Goal: Task Accomplishment & Management: Complete application form

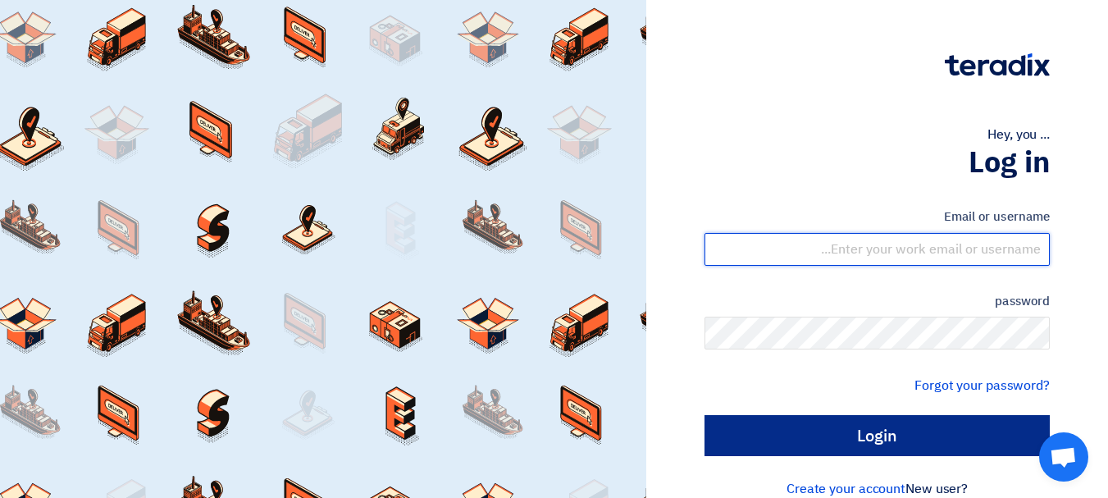
type input "[EMAIL_ADDRESS][DOMAIN_NAME]"
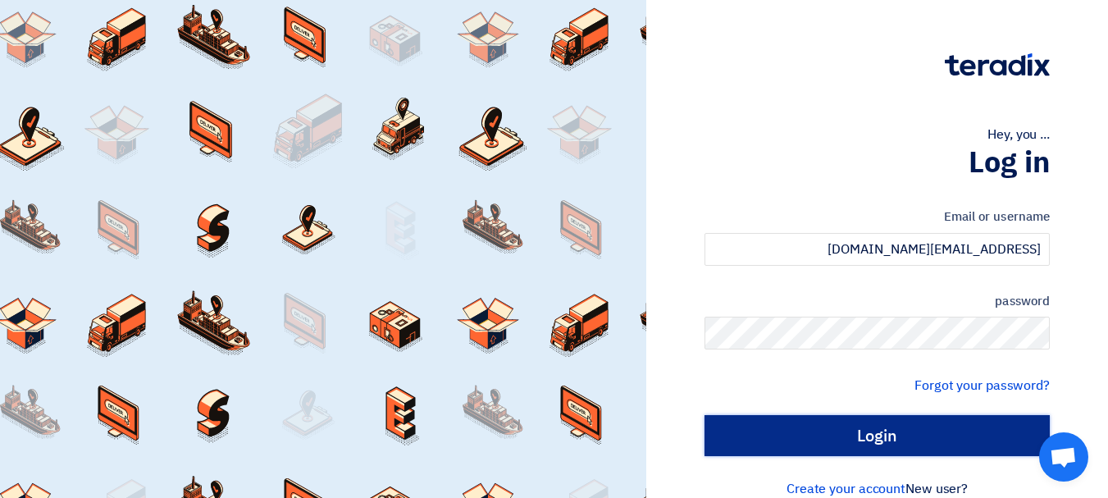
click at [905, 427] on input "Login" at bounding box center [876, 435] width 345 height 41
type input "Sign in"
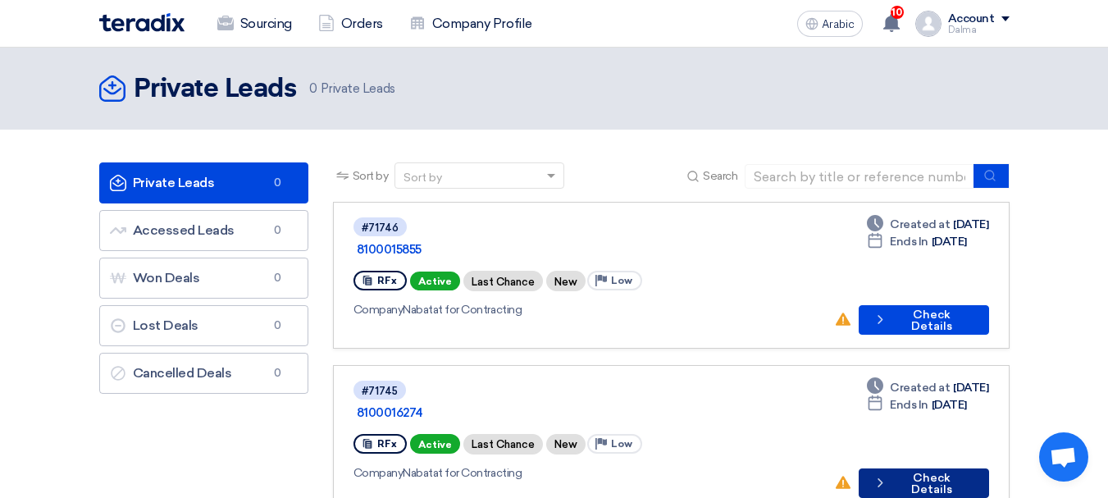
click at [946, 471] on font "Check Details" at bounding box center [931, 483] width 41 height 25
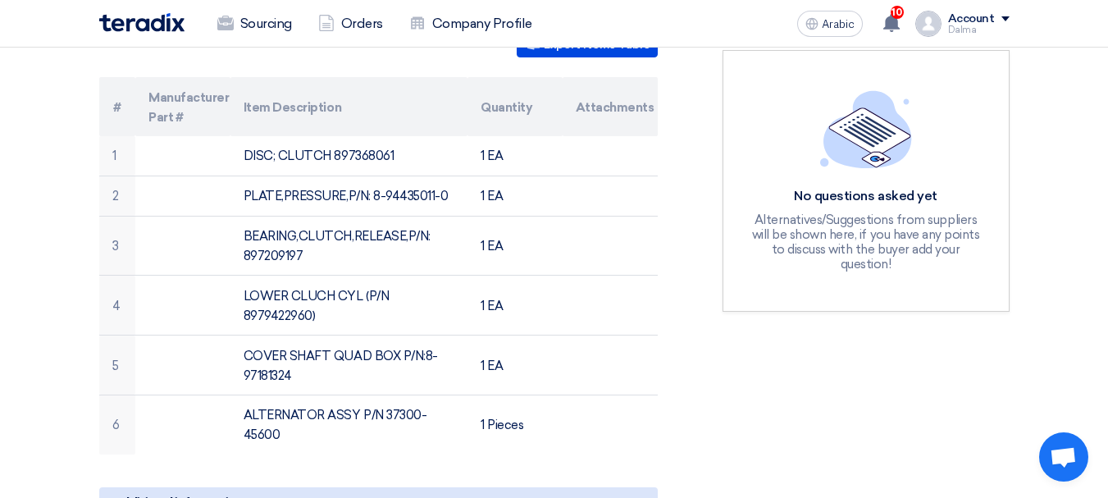
scroll to position [410, 0]
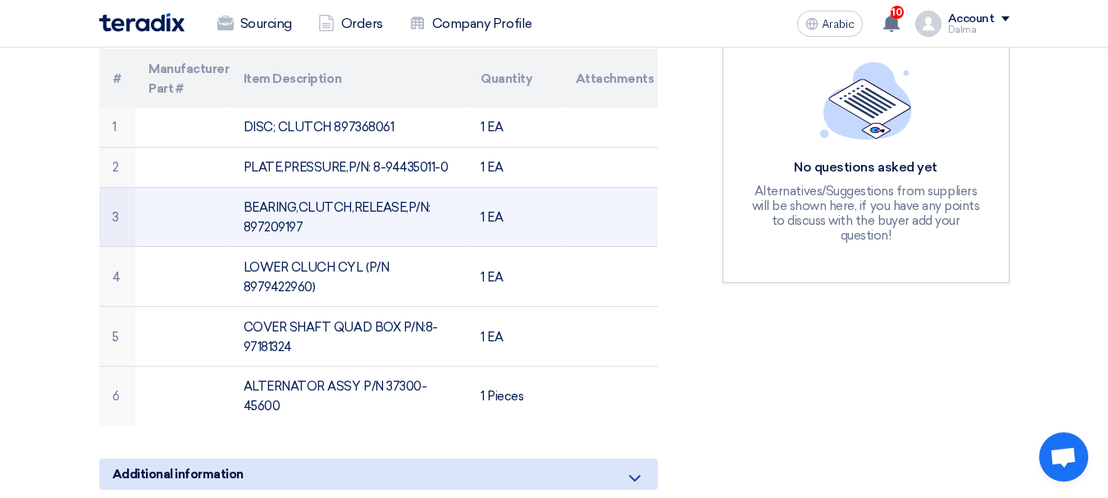
drag, startPoint x: 449, startPoint y: 146, endPoint x: 404, endPoint y: 239, distance: 103.1
click at [454, 201] on tbody "1 DISC; CLUTCH 897368061 1 EA 2 PLATE,PRESSURE,P/N: 8-94435011-0 1 EA 3 BEARING…" at bounding box center [378, 266] width 558 height 318
click at [315, 217] on td "BEARING,CLUTCH,RELEASE,P/N: 897209197" at bounding box center [348, 217] width 237 height 60
drag, startPoint x: 320, startPoint y: 211, endPoint x: 244, endPoint y: 210, distance: 75.5
click at [244, 210] on td "BEARING,CLUTCH,RELEASE,P/N: 897209197" at bounding box center [348, 217] width 237 height 60
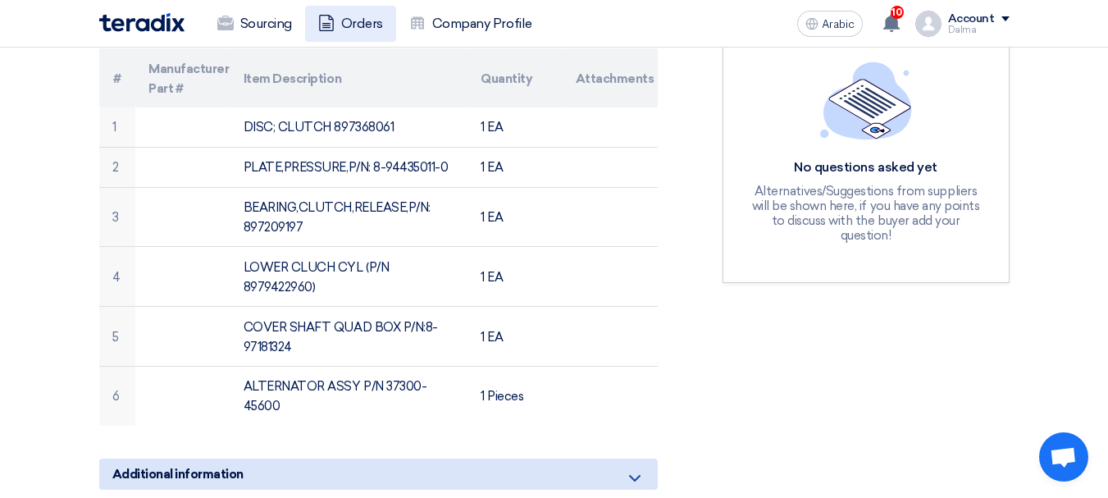
copy font "897209197"
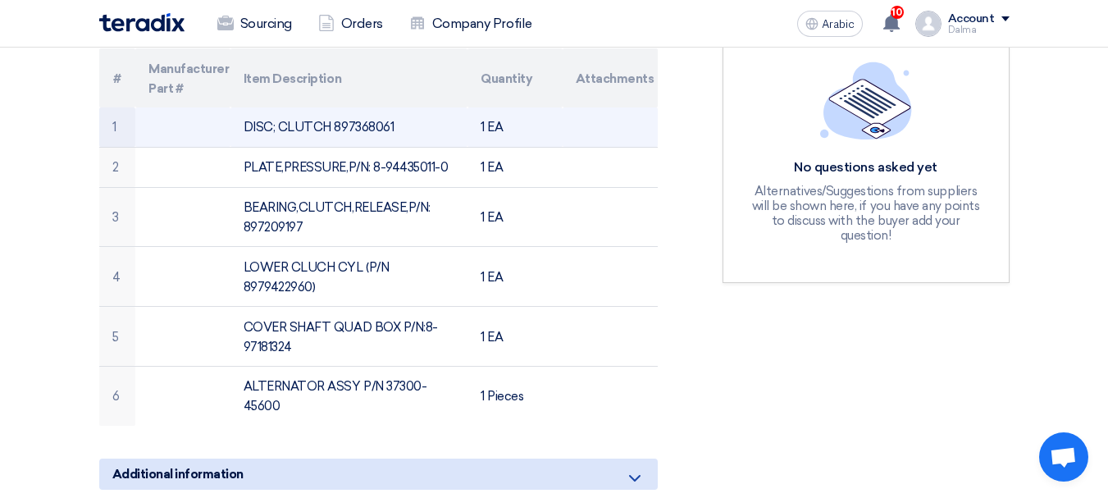
drag, startPoint x: 394, startPoint y: 107, endPoint x: 333, endPoint y: 106, distance: 60.7
click at [333, 107] on td "DISC; CLUTCH 897368061" at bounding box center [348, 126] width 237 height 39
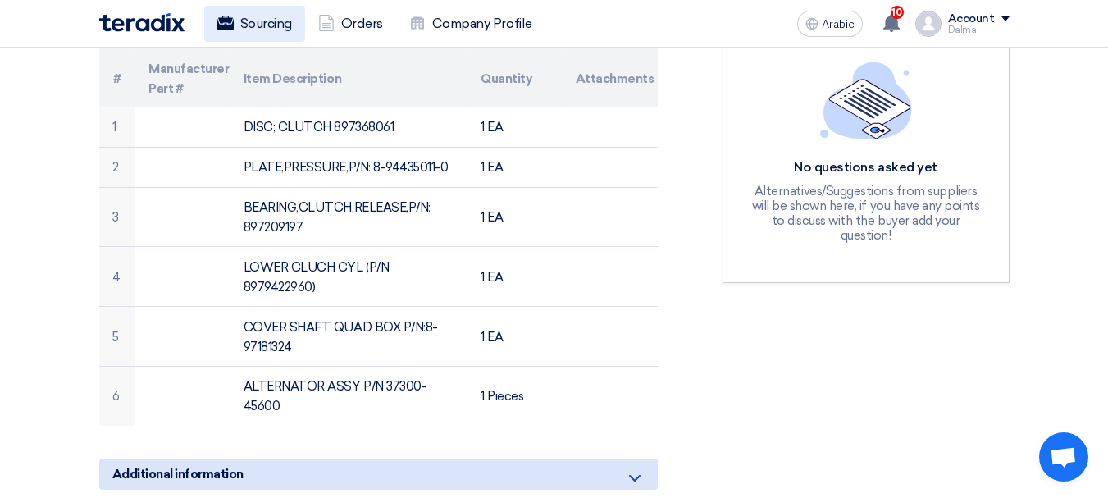
copy font "897368061"
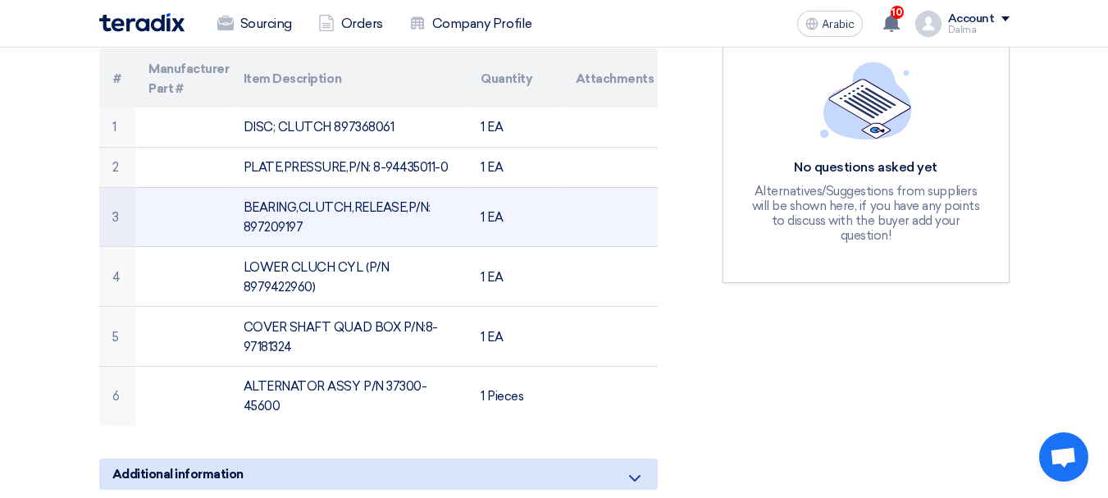
drag, startPoint x: 318, startPoint y: 203, endPoint x: 253, endPoint y: 203, distance: 64.8
click at [245, 204] on td "BEARING,CLUTCH,RELEASE,P/N: 897209197" at bounding box center [348, 217] width 237 height 60
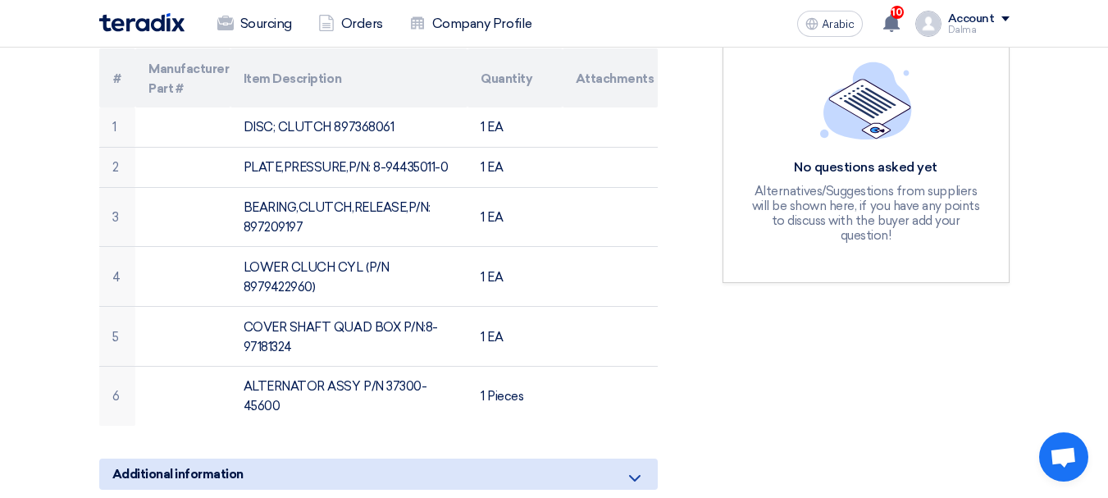
copy font "897209197"
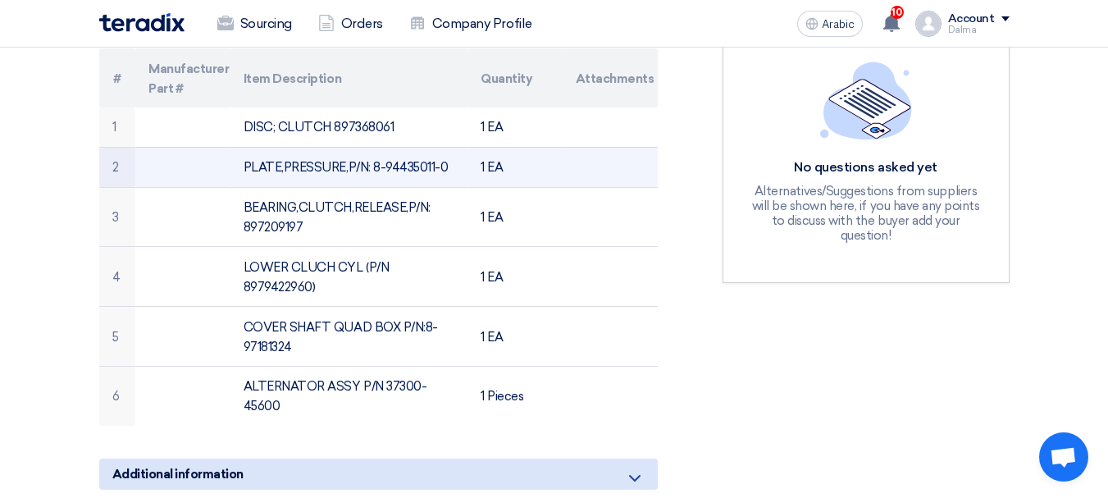
click at [437, 160] on font "PLATE,PRESSURE,P/N: 8-94435011-0" at bounding box center [346, 167] width 205 height 15
drag, startPoint x: 445, startPoint y: 147, endPoint x: 370, endPoint y: 152, distance: 75.6
click at [370, 152] on td "PLATE,PRESSURE,P/N: 8-94435011-0" at bounding box center [348, 167] width 237 height 40
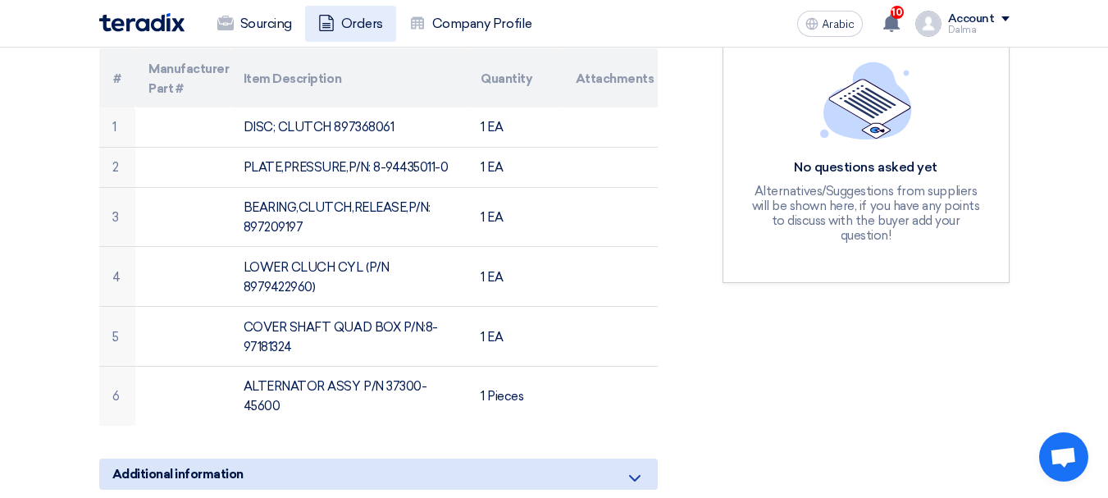
copy font "8-94435011-0"
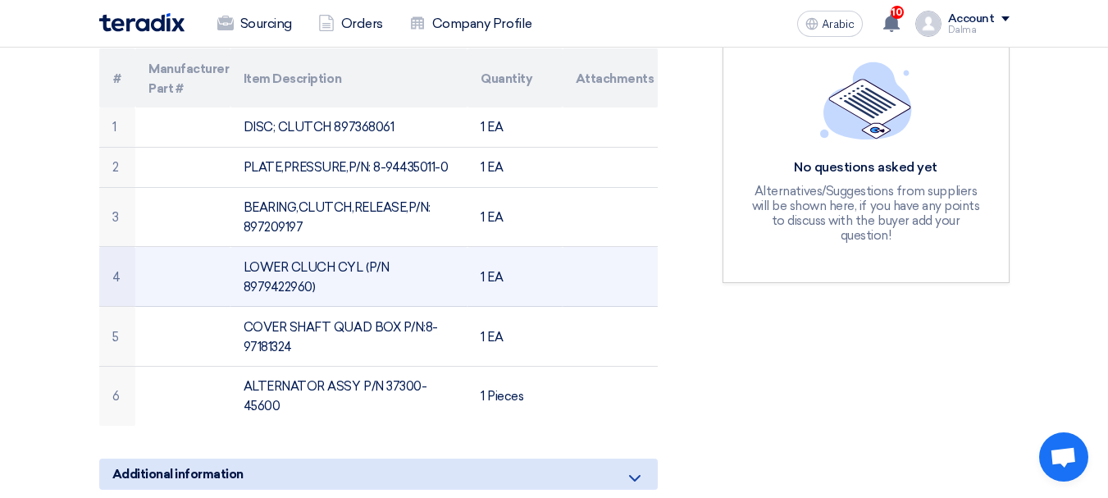
click at [271, 260] on font "LOWER CLUCH CYL (P/N 8979422960)" at bounding box center [316, 277] width 145 height 34
click at [269, 260] on font "LOWER CLUCH CYL (P/N 8979422960)" at bounding box center [316, 277] width 145 height 34
click at [267, 264] on font "LOWER CLUCH CYL (P/N 8979422960)" at bounding box center [316, 277] width 145 height 34
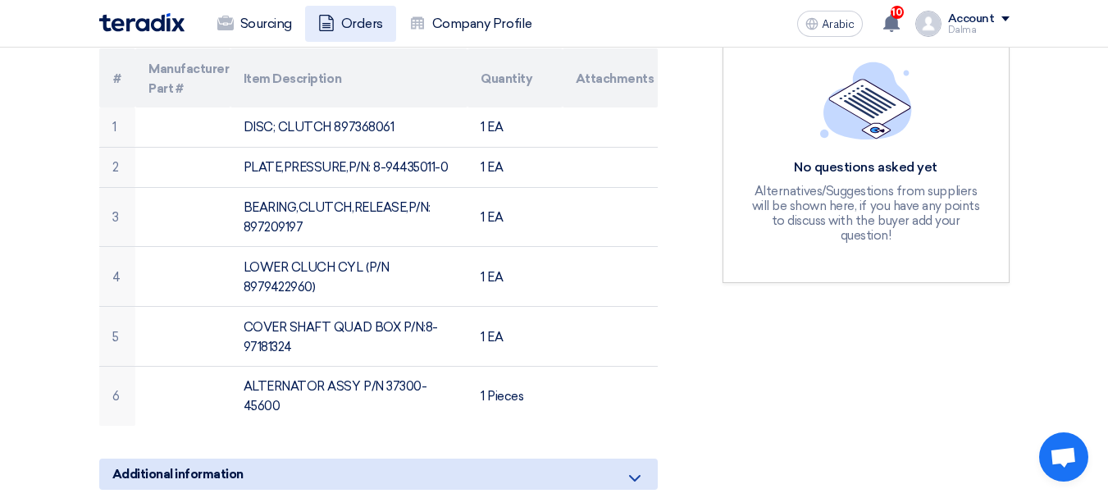
copy font "8979422960"
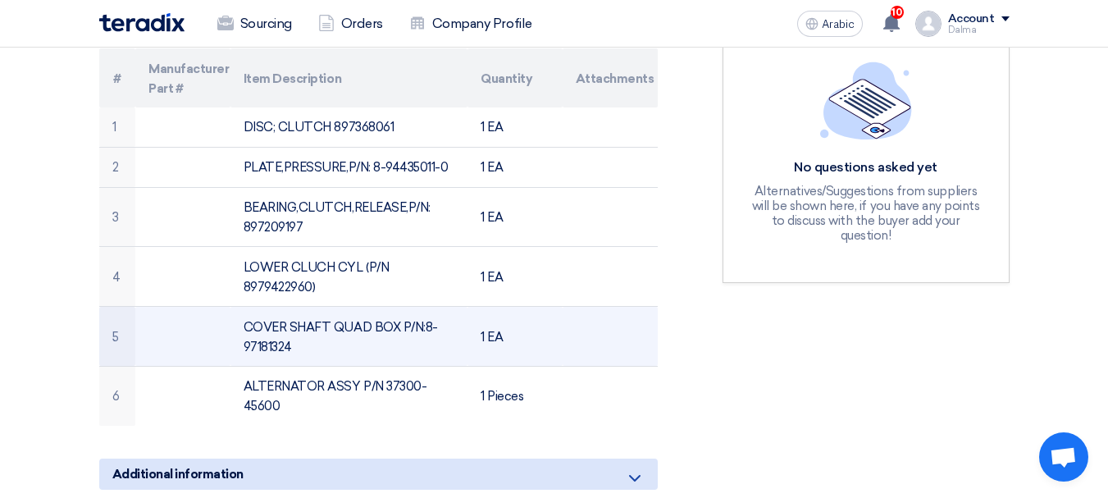
scroll to position [0, 0]
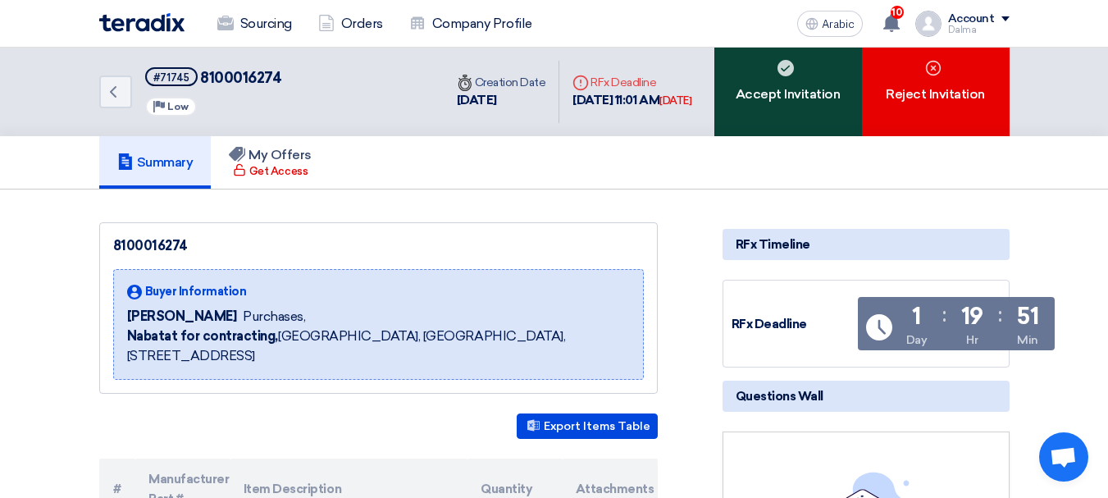
click at [778, 71] on use at bounding box center [785, 68] width 16 height 16
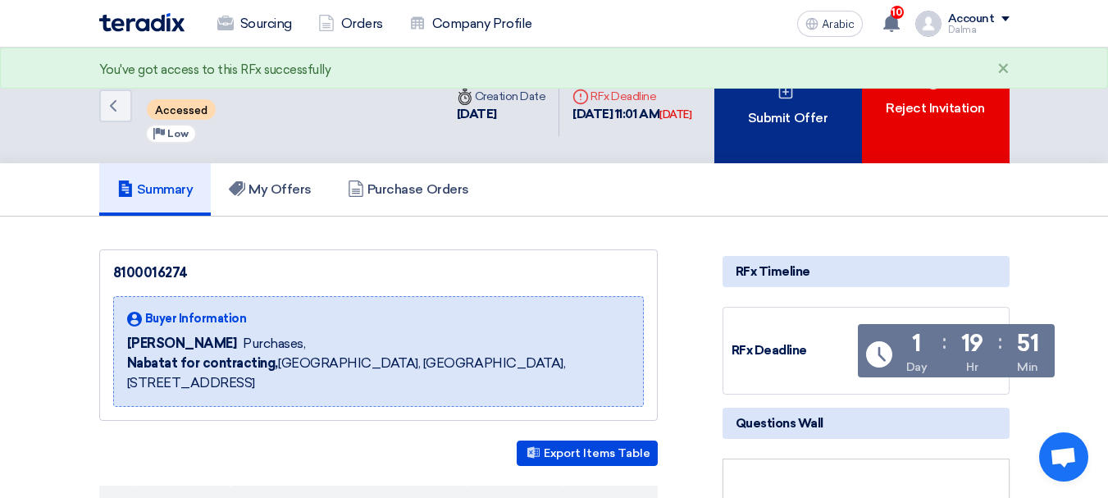
click at [775, 97] on div "Submit Offer" at bounding box center [788, 106] width 148 height 116
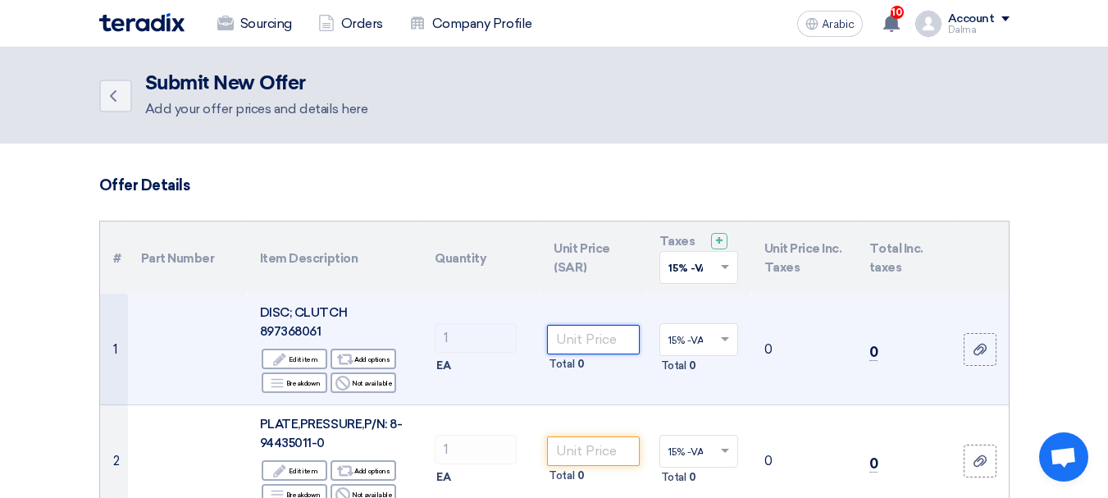
click at [590, 335] on input "number" at bounding box center [593, 340] width 92 height 30
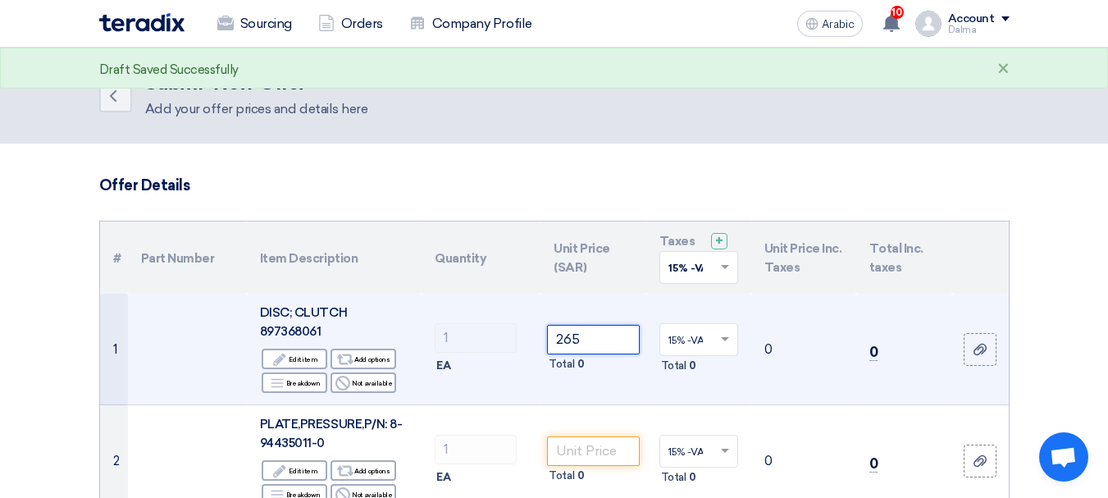
drag, startPoint x: 608, startPoint y: 343, endPoint x: 244, endPoint y: 301, distance: 365.7
click at [276, 312] on tr "1 DISC; CLUTCH 897368061 Edit Edit item Alternative Add options Breakdown" at bounding box center [554, 350] width 909 height 112
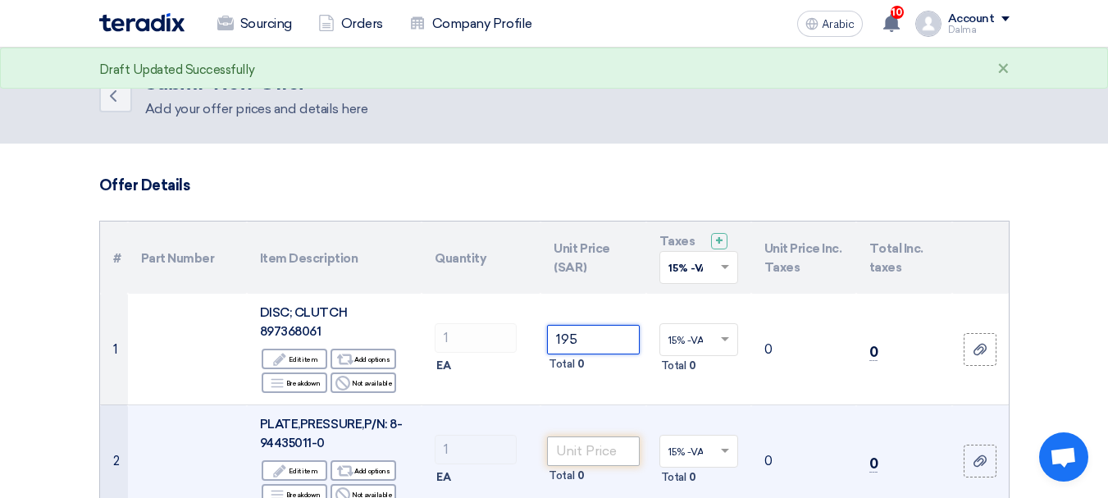
type input "195"
click at [573, 464] on input "number" at bounding box center [593, 451] width 92 height 30
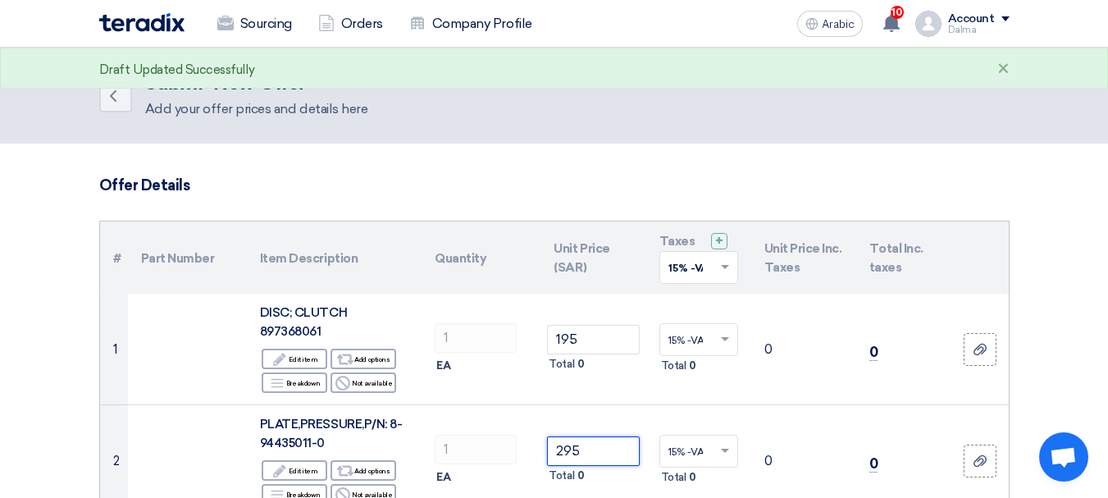
drag, startPoint x: 601, startPoint y: 446, endPoint x: 81, endPoint y: 335, distance: 531.6
click at [202, 413] on tr "2 PLATE,PRESSURE,P/N: 8-94435011-0 Edit Edit item Alternative Add options Break…" at bounding box center [554, 461] width 909 height 112
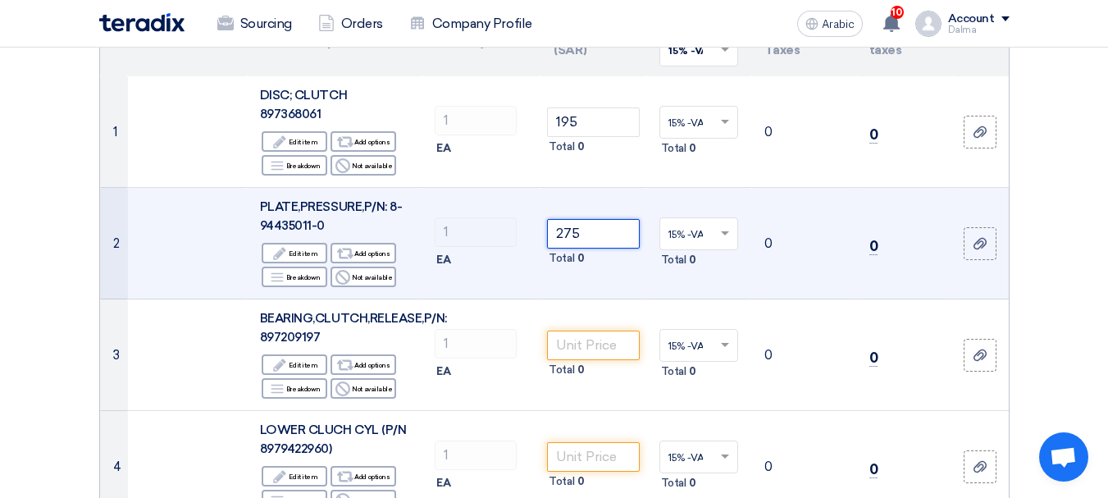
scroll to position [246, 0]
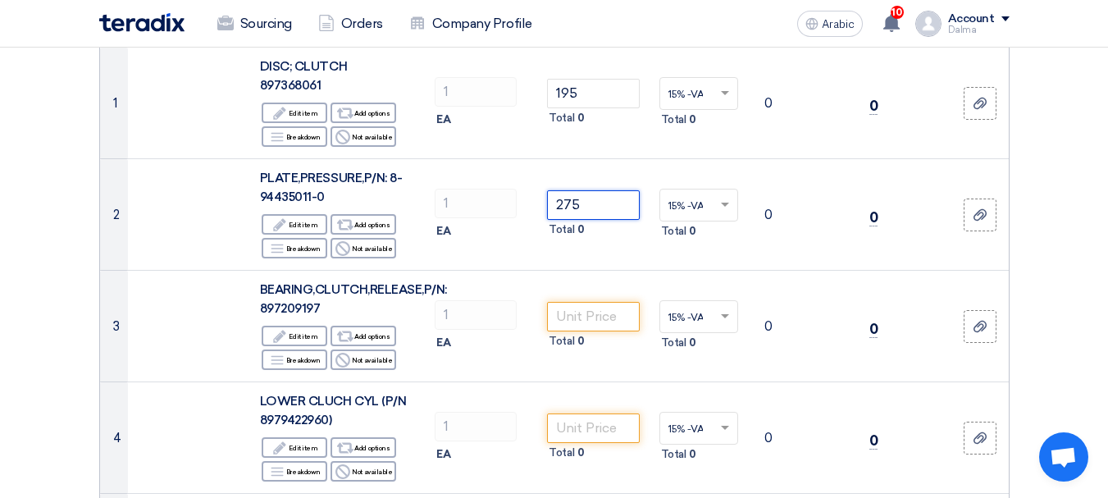
type input "275"
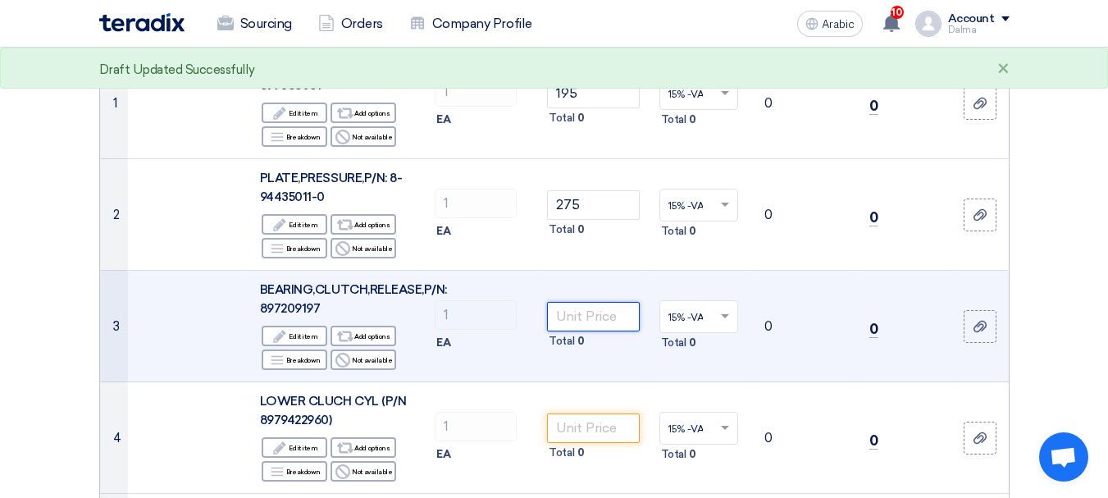
click at [607, 331] on input "number" at bounding box center [593, 317] width 92 height 30
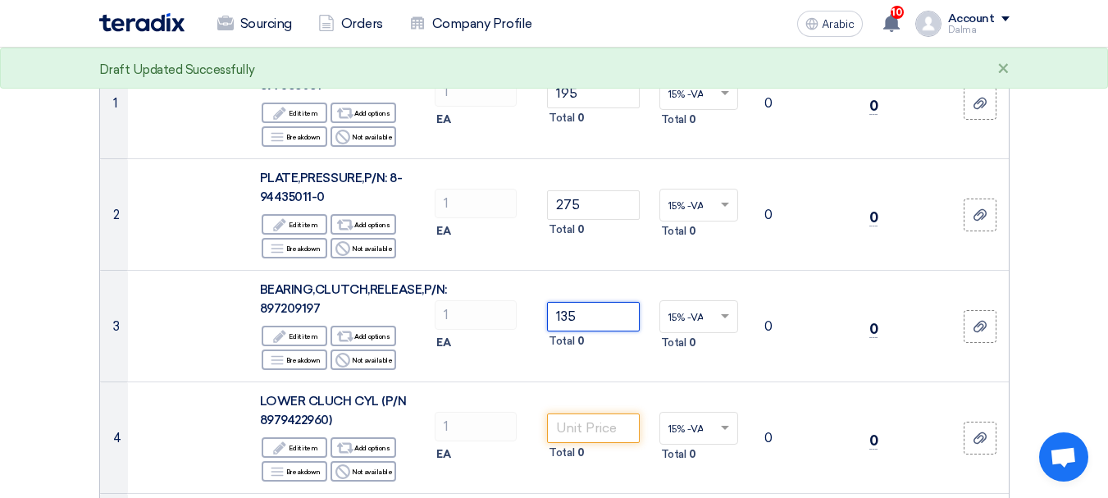
type input "135"
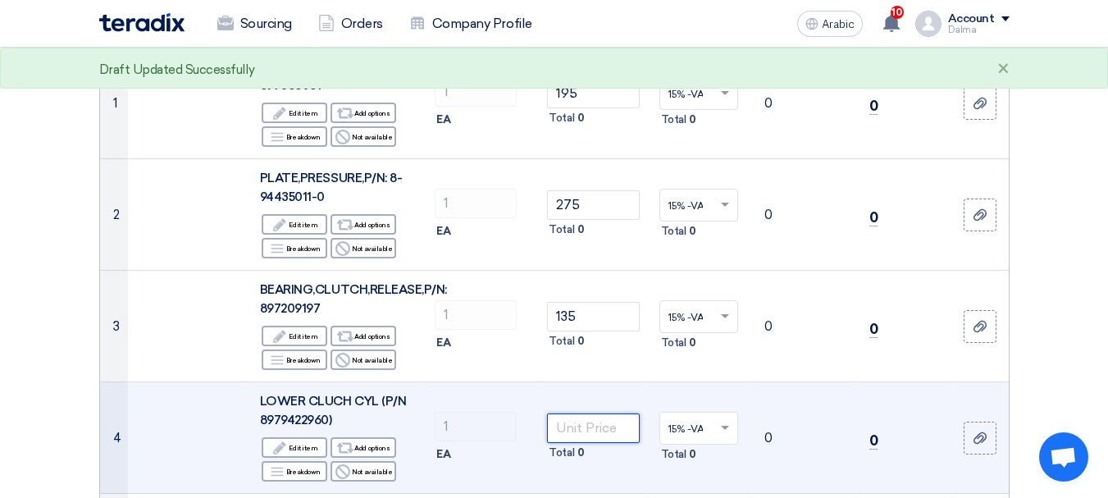
click at [603, 428] on input "number" at bounding box center [593, 428] width 92 height 30
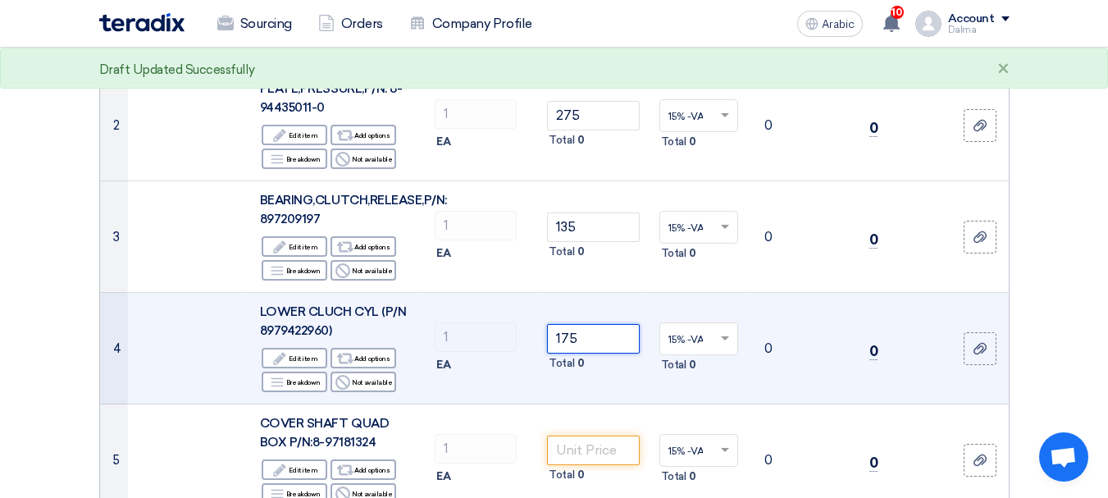
scroll to position [410, 0]
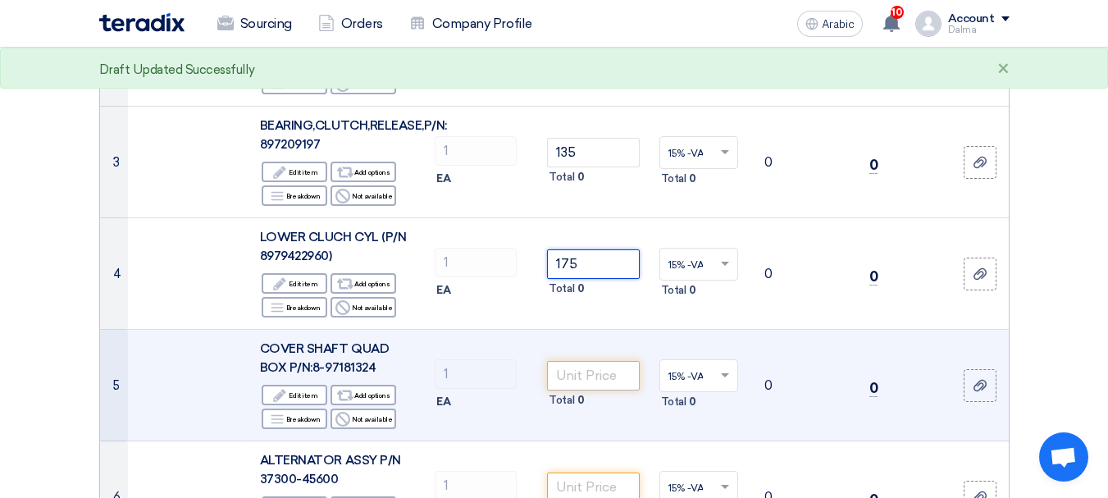
type input "175"
click at [576, 385] on input "number" at bounding box center [593, 376] width 92 height 30
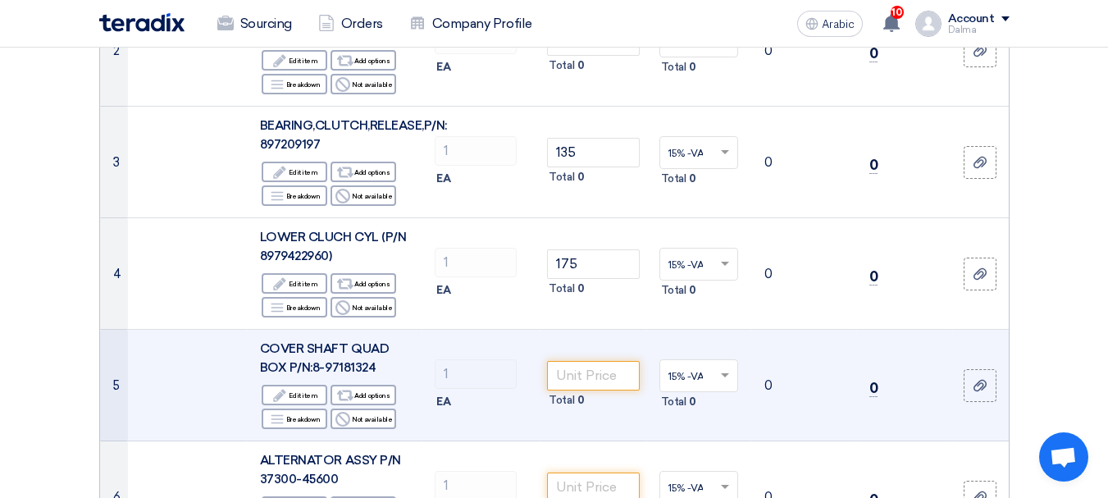
click at [362, 363] on font "COVER SHAFT QUAD BOX P/N:8-97181324" at bounding box center [324, 358] width 129 height 34
drag, startPoint x: 378, startPoint y: 365, endPoint x: 313, endPoint y: 375, distance: 65.5
click at [313, 375] on div "COVER SHAFT QUAD BOX P/N:8-97181324" at bounding box center [334, 358] width 148 height 37
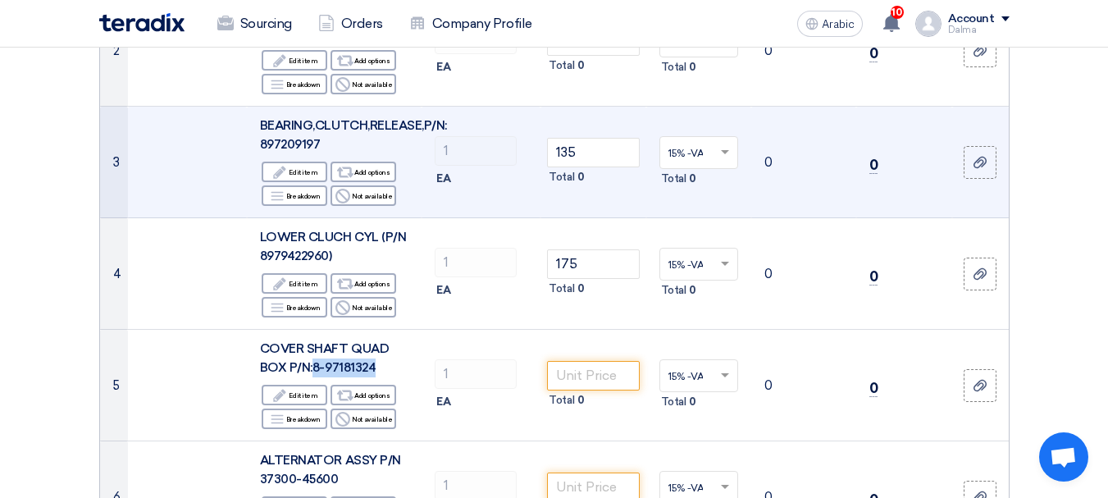
copy font "8-97181324"
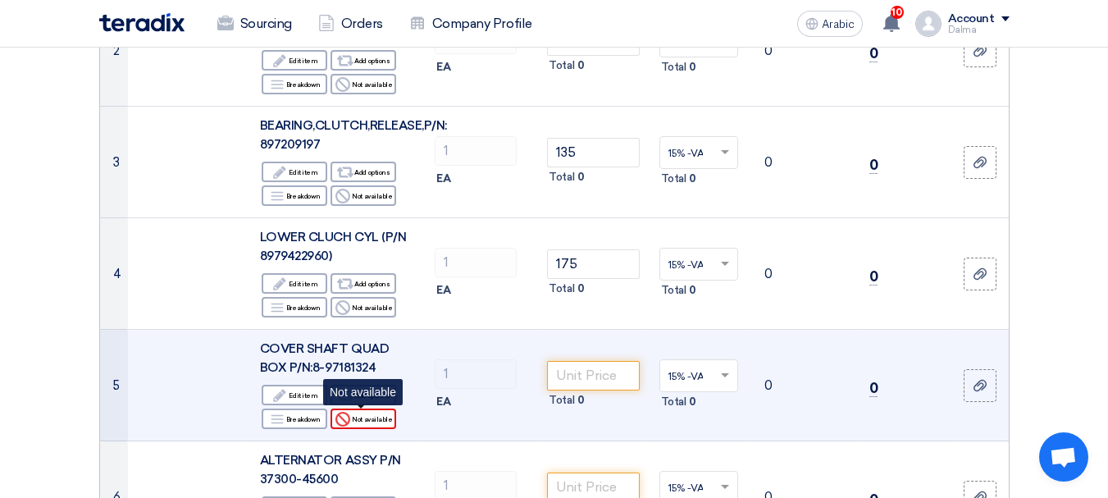
click at [358, 418] on font "Not available" at bounding box center [372, 419] width 40 height 8
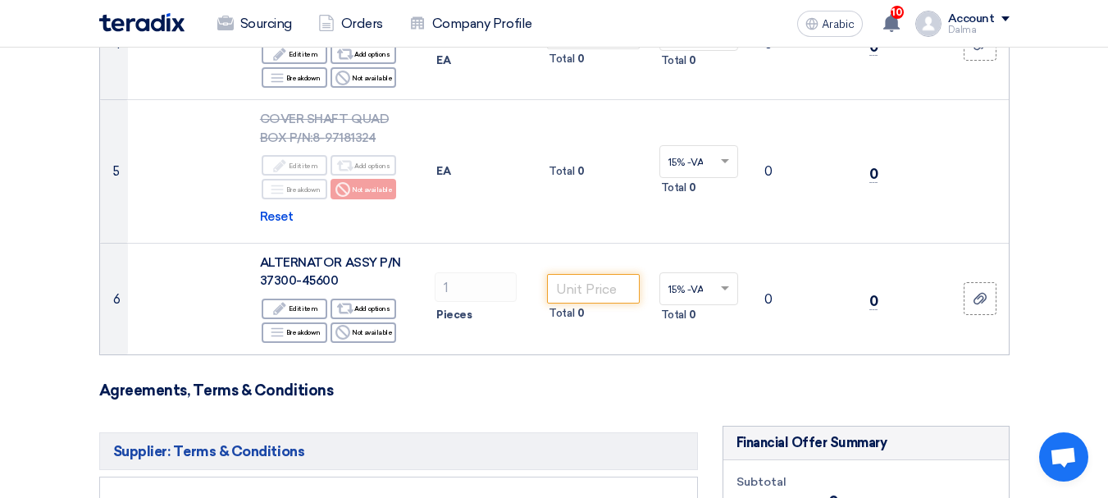
scroll to position [656, 0]
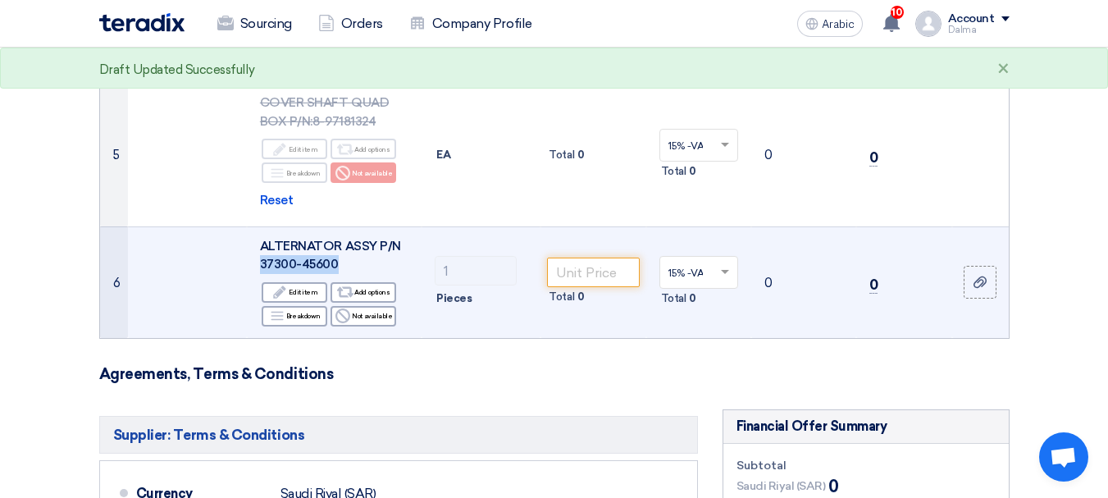
drag, startPoint x: 342, startPoint y: 262, endPoint x: 260, endPoint y: 267, distance: 82.2
click at [260, 267] on div "ALTERNATOR ASSY P/N 37300-45600" at bounding box center [334, 255] width 148 height 37
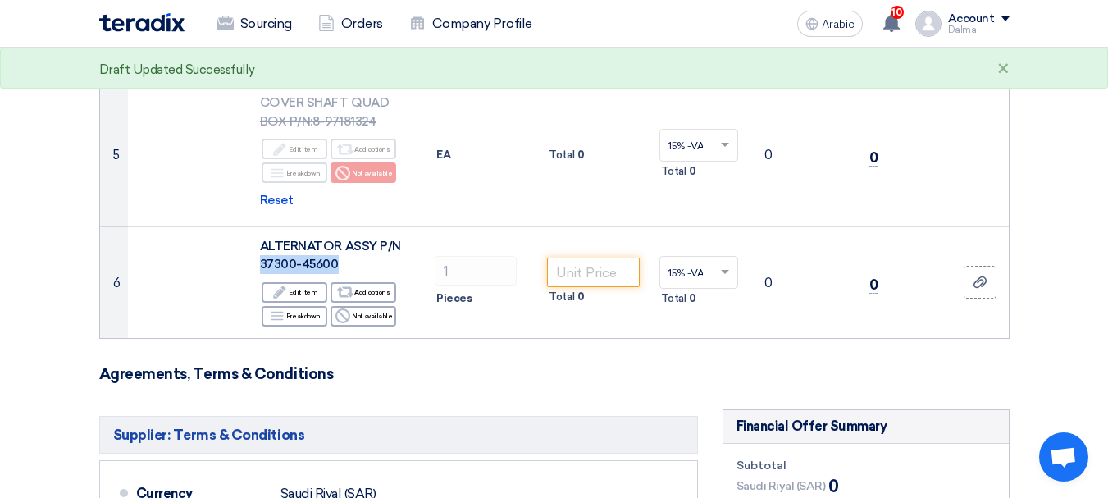
copy font "37300-45600"
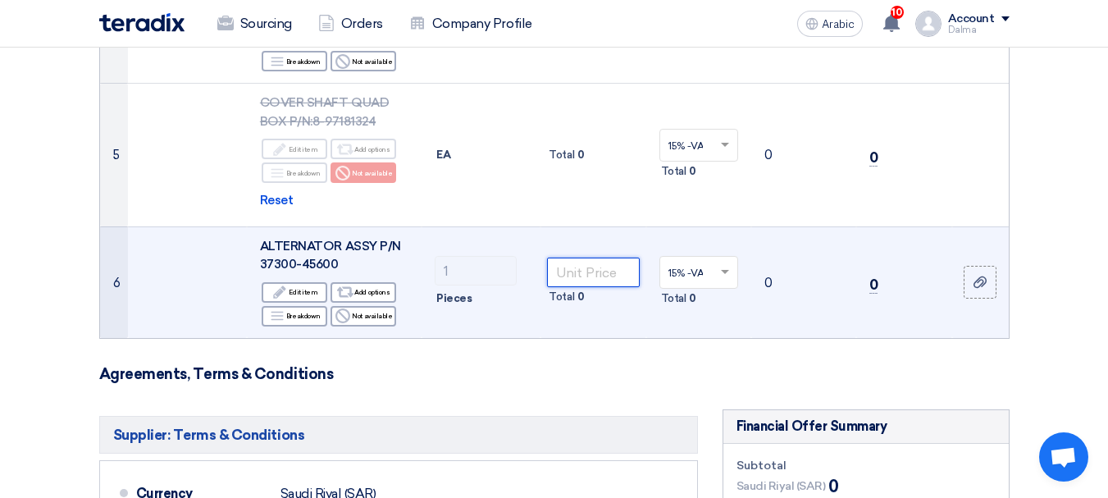
click at [564, 274] on input "number" at bounding box center [593, 273] width 92 height 30
type input "1100"
click at [646, 312] on td "15% -VAT × Total 0" at bounding box center [698, 282] width 105 height 112
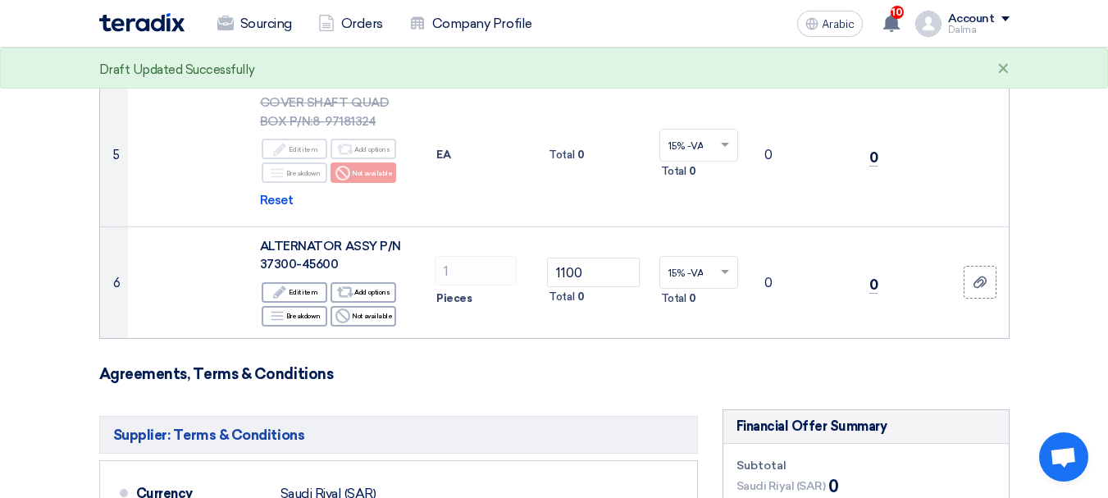
scroll to position [1148, 0]
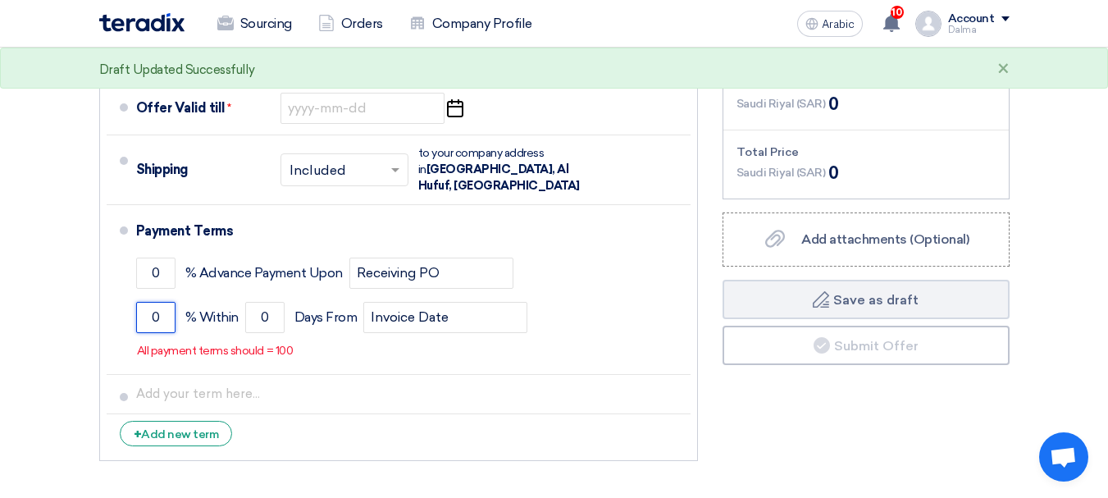
drag, startPoint x: 158, startPoint y: 300, endPoint x: 0, endPoint y: 345, distance: 164.6
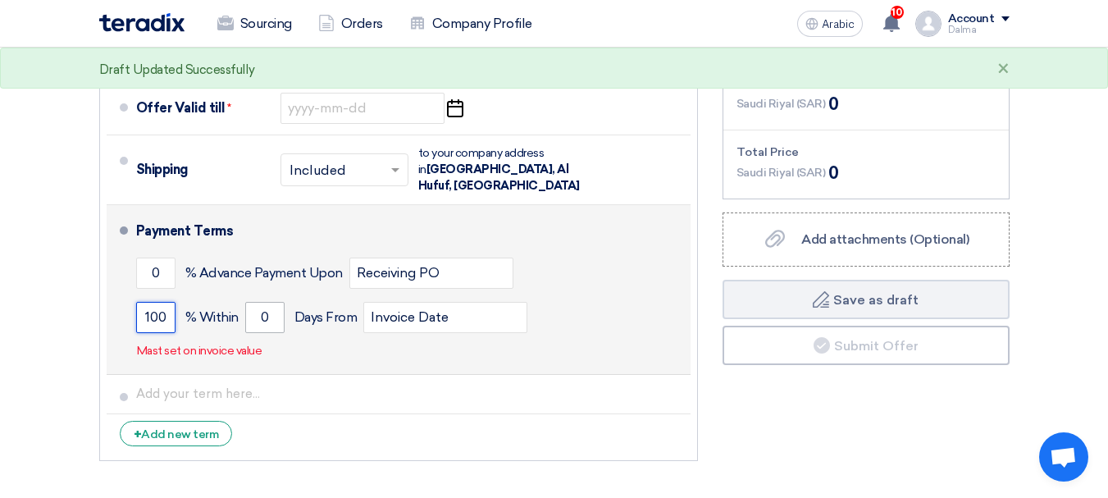
type input "100"
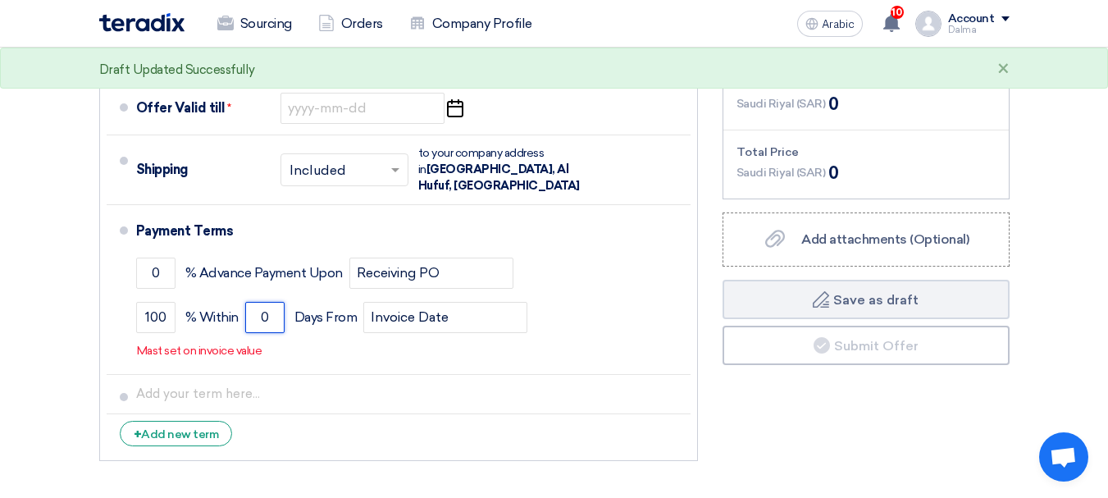
drag, startPoint x: 271, startPoint y: 298, endPoint x: 22, endPoint y: 301, distance: 249.3
click at [89, 303] on div "Supplier: Terms & Conditions Currency [GEOGRAPHIC_DATA] (SAR) Delivery Time * C…" at bounding box center [398, 193] width 623 height 552
type input "6"
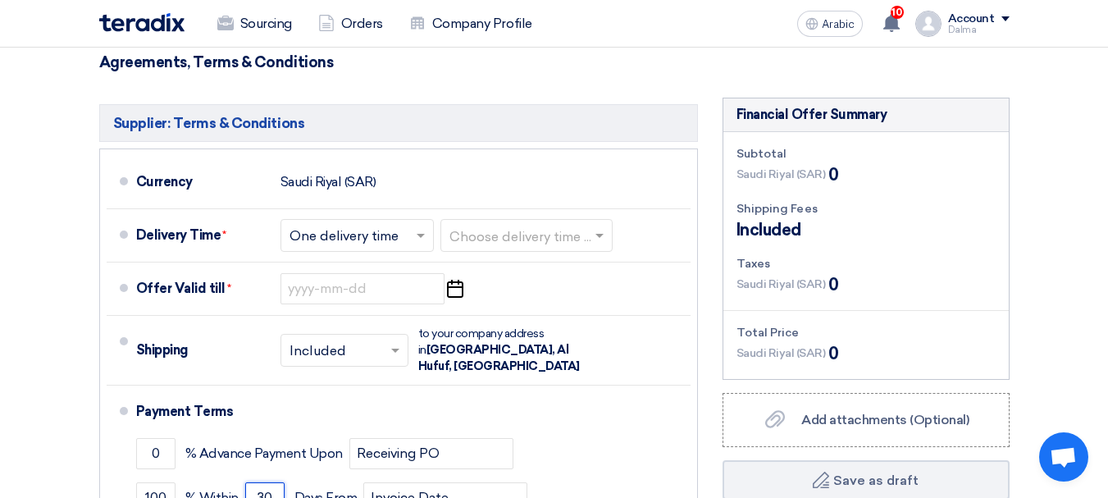
scroll to position [738, 0]
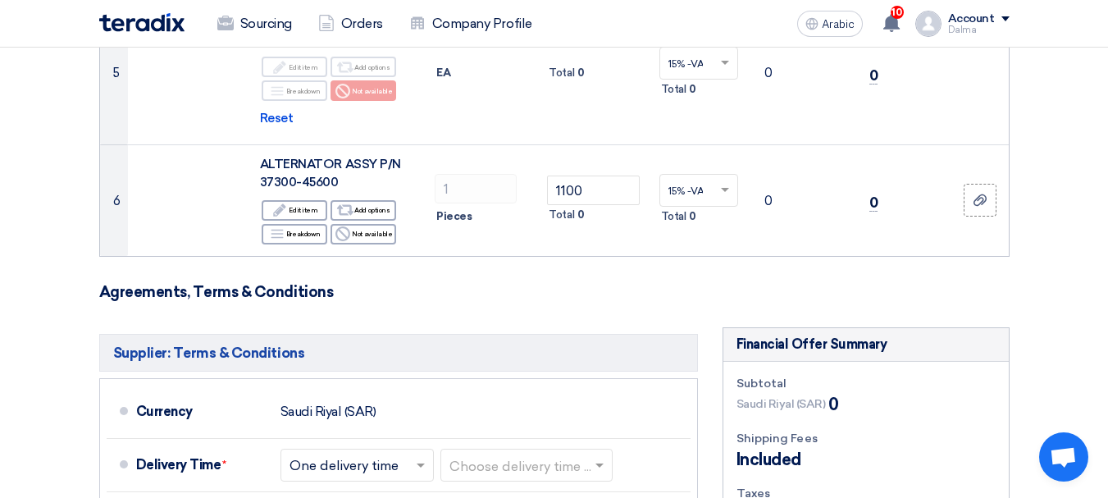
type input "30"
click at [646, 300] on h3 "Agreements, Terms & Conditions" at bounding box center [554, 292] width 910 height 18
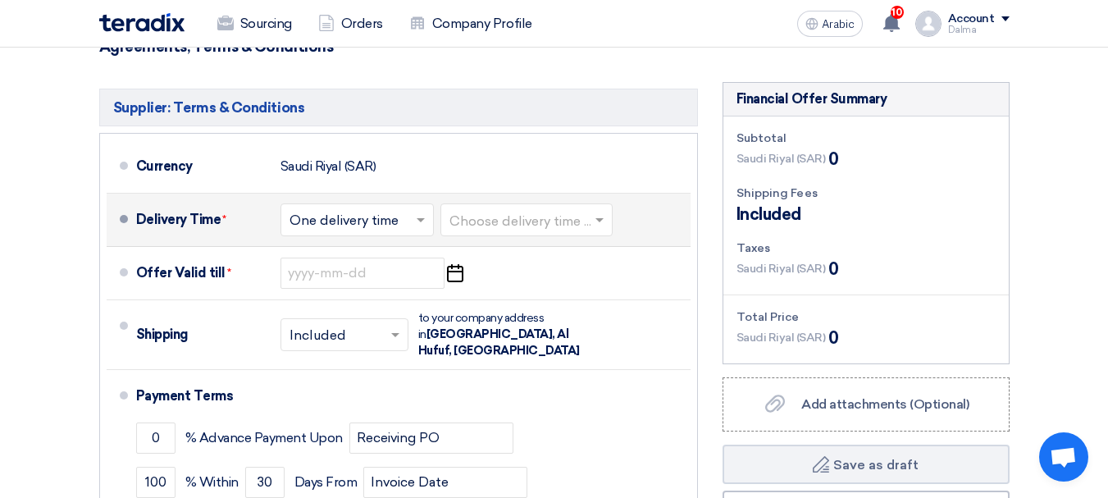
scroll to position [984, 0]
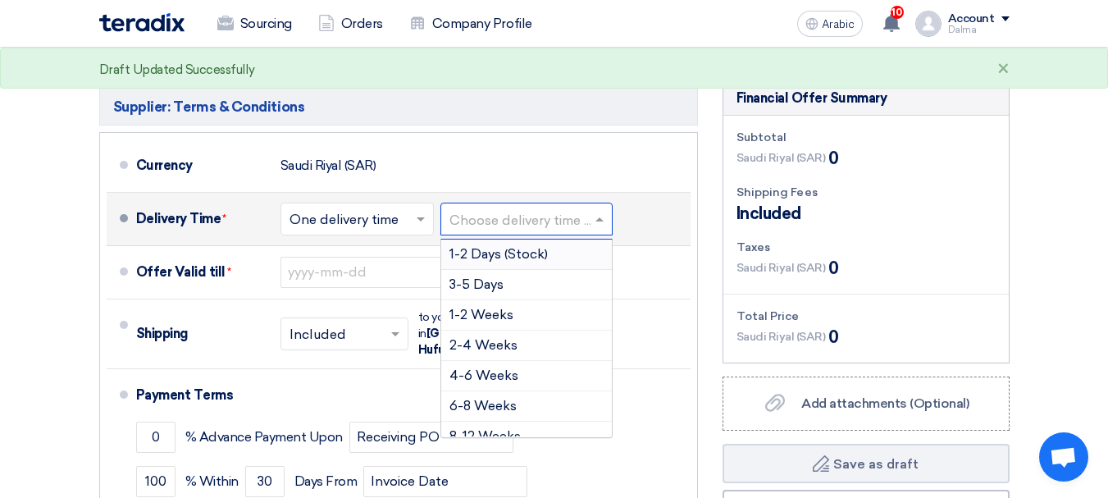
click at [442, 215] on div at bounding box center [526, 219] width 171 height 24
click at [463, 282] on font "3-5 Days" at bounding box center [476, 284] width 54 height 16
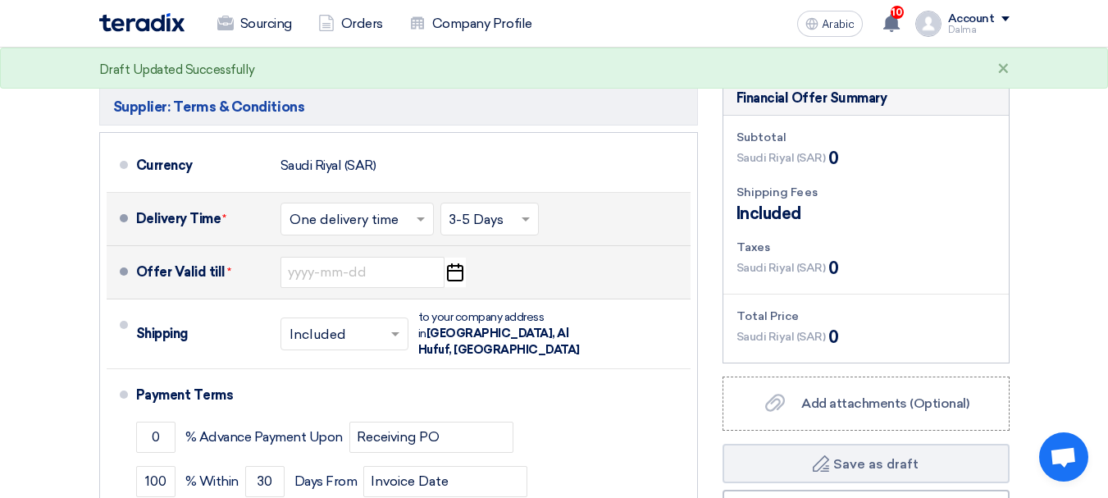
click at [458, 274] on icon "Pick a date" at bounding box center [455, 273] width 22 height 30
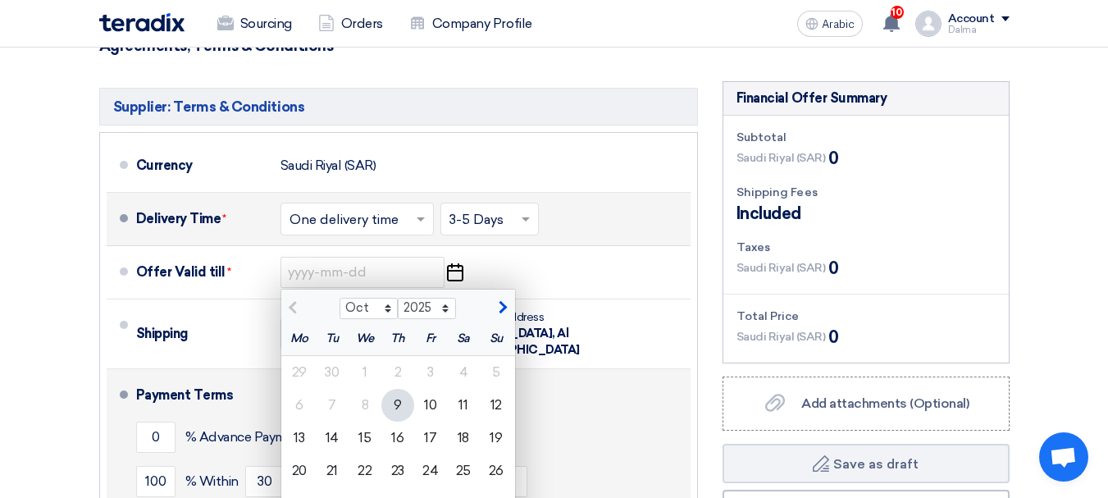
click at [396, 431] on font "16" at bounding box center [397, 438] width 12 height 16
type input "[DATE]"
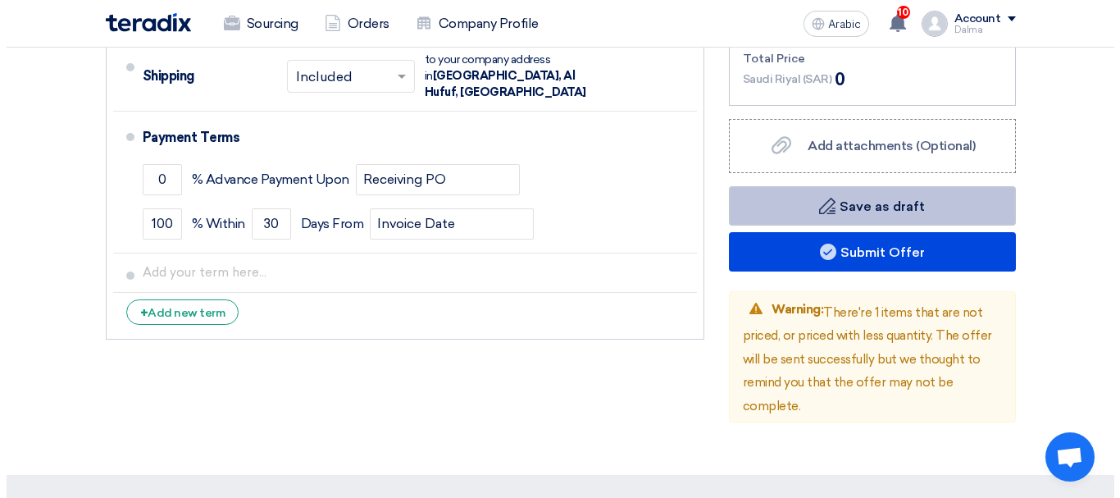
scroll to position [1230, 0]
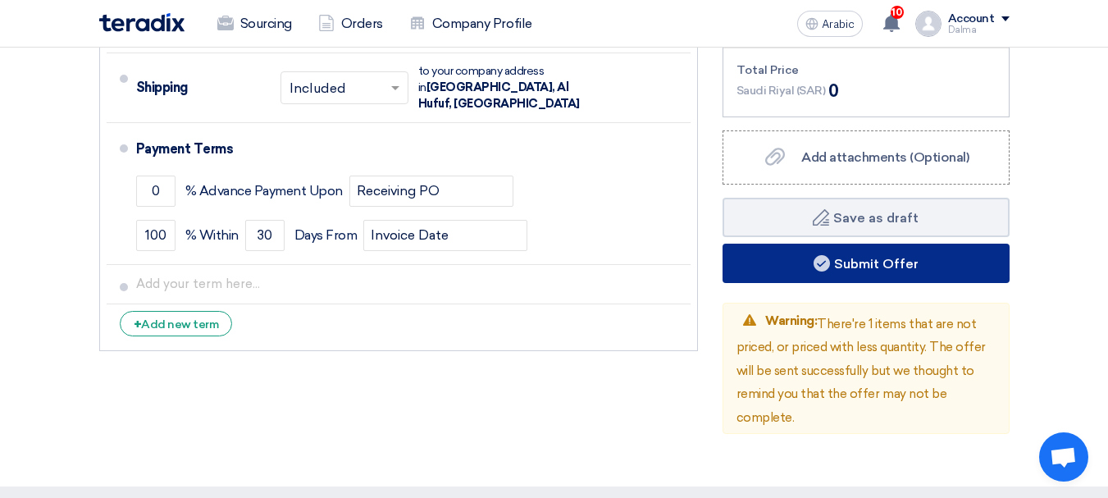
click at [882, 262] on font "Submit Offer" at bounding box center [876, 263] width 84 height 16
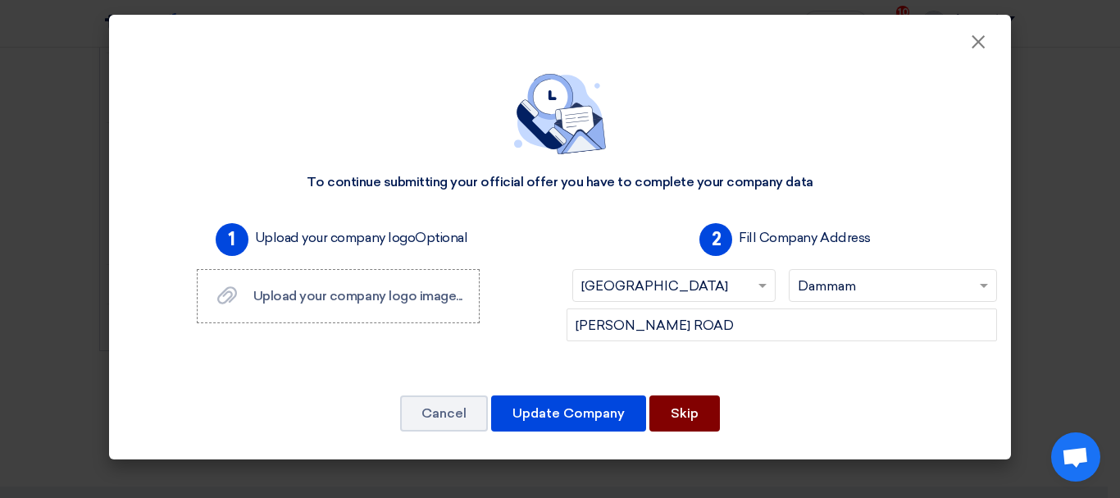
click at [691, 410] on font "Skip" at bounding box center [685, 413] width 28 height 16
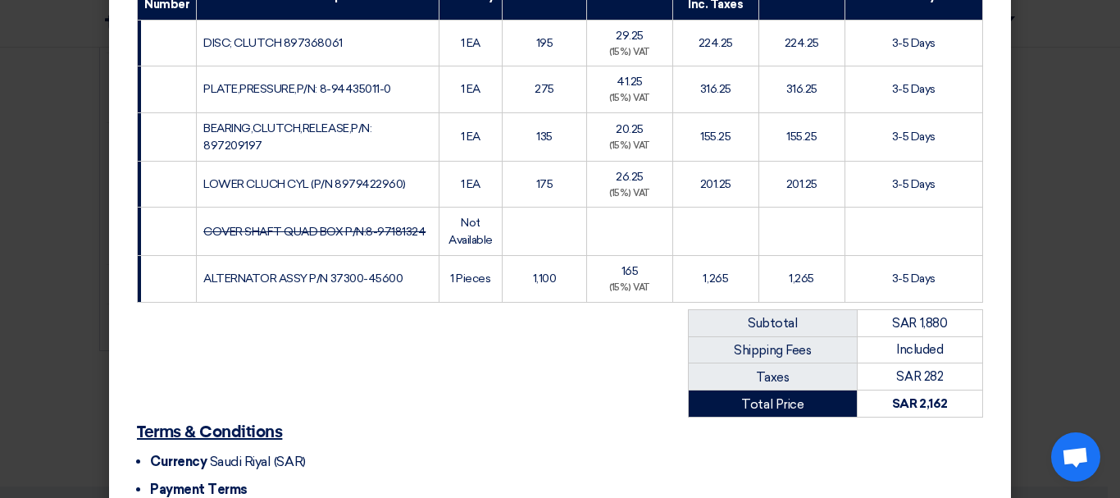
scroll to position [455, 0]
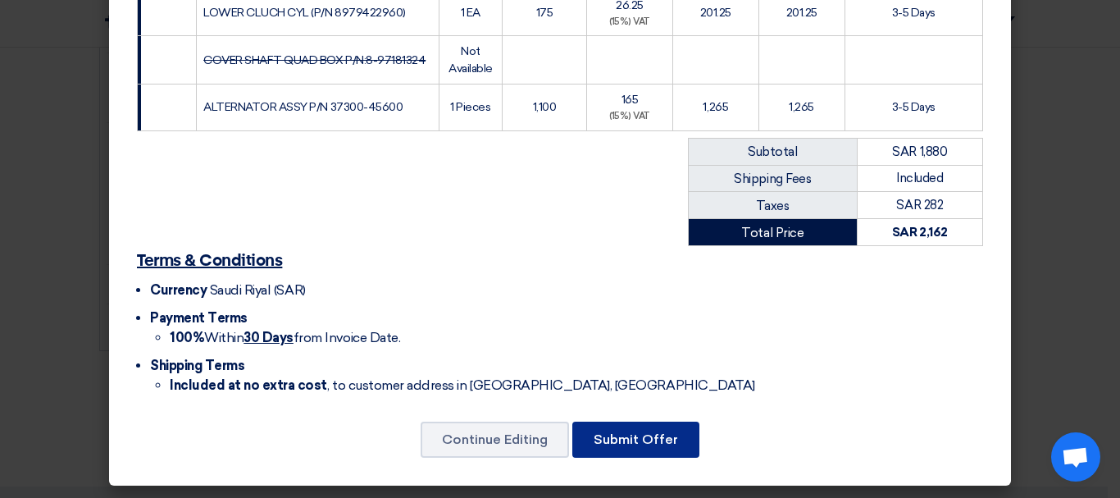
click at [627, 434] on font "Submit Offer" at bounding box center [636, 439] width 84 height 16
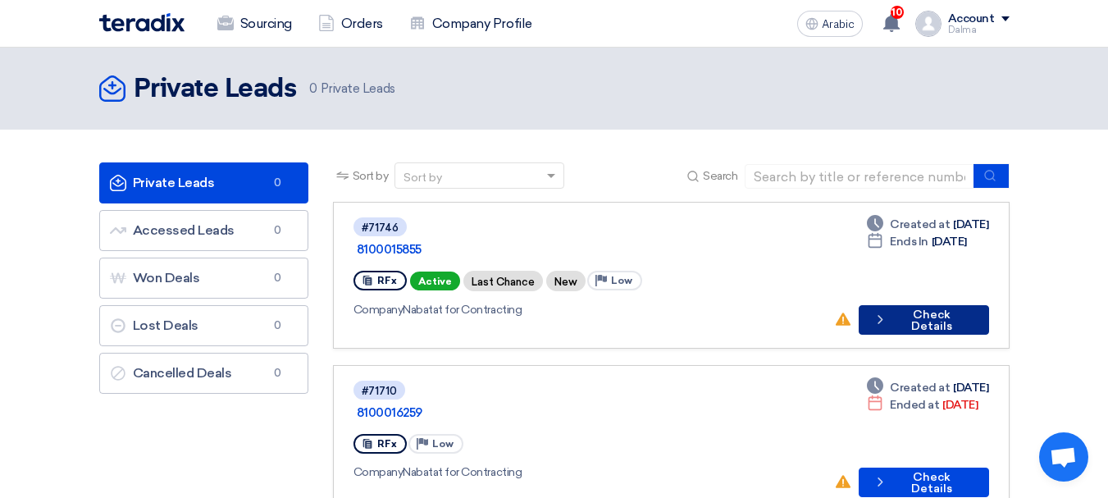
click at [911, 308] on font "Check Details" at bounding box center [931, 320] width 41 height 25
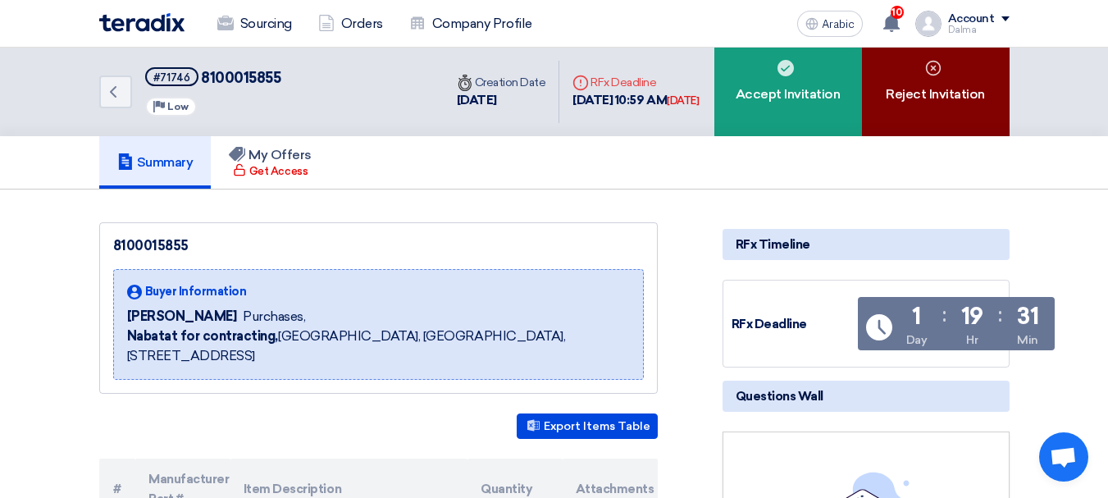
click at [942, 96] on font "Reject Invitation" at bounding box center [935, 94] width 99 height 16
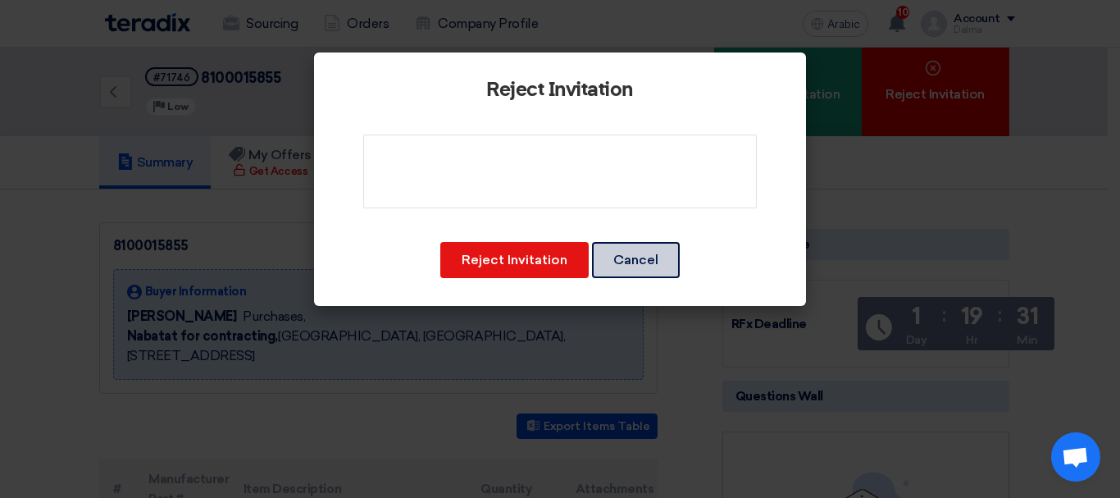
click at [659, 267] on button "Cancel" at bounding box center [636, 260] width 88 height 36
